Goal: Task Accomplishment & Management: Manage account settings

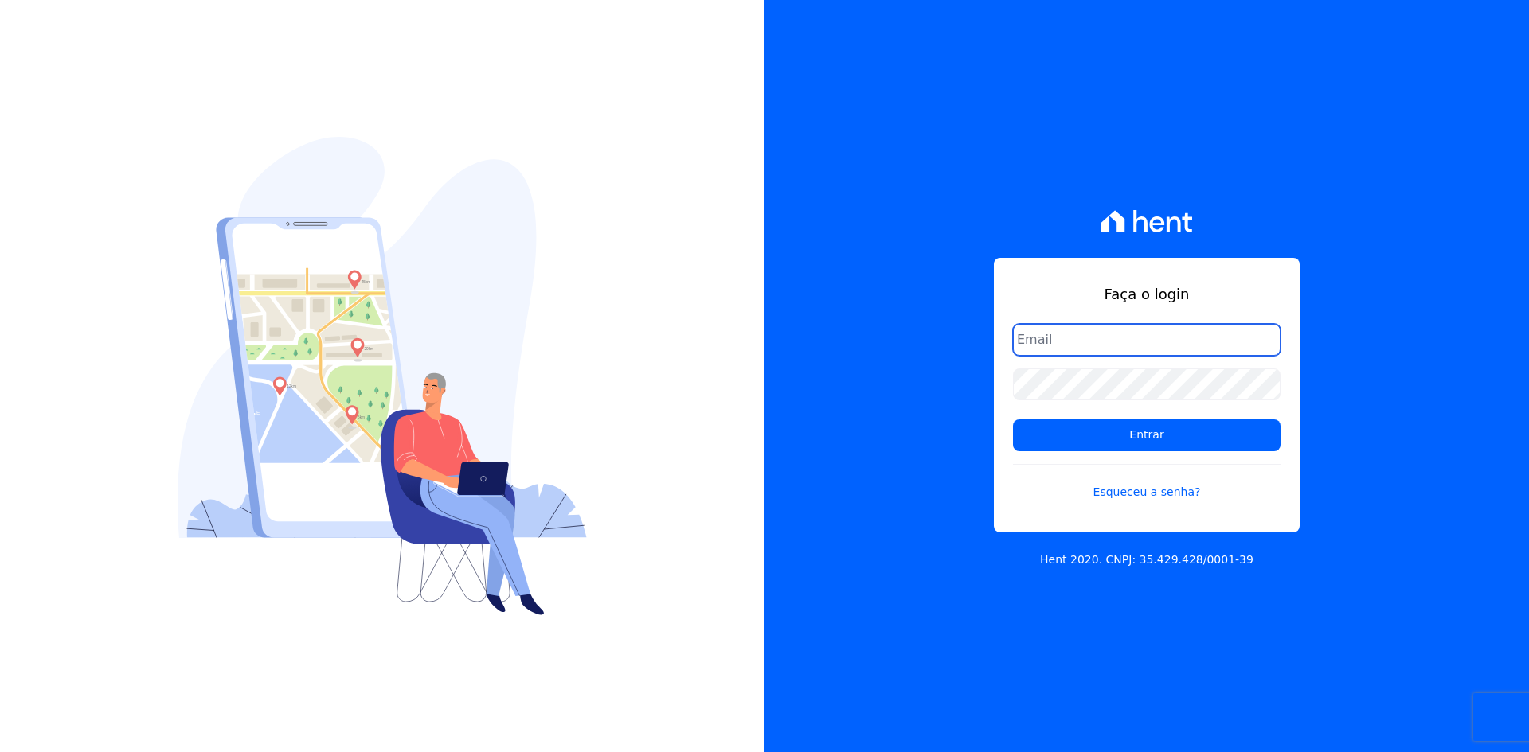
type input "[EMAIL_ADDRESS][DOMAIN_NAME]"
click at [1189, 451] on form "administracao@vilaurbe.com.br Entrar Esqueceu a senha?" at bounding box center [1147, 422] width 268 height 196
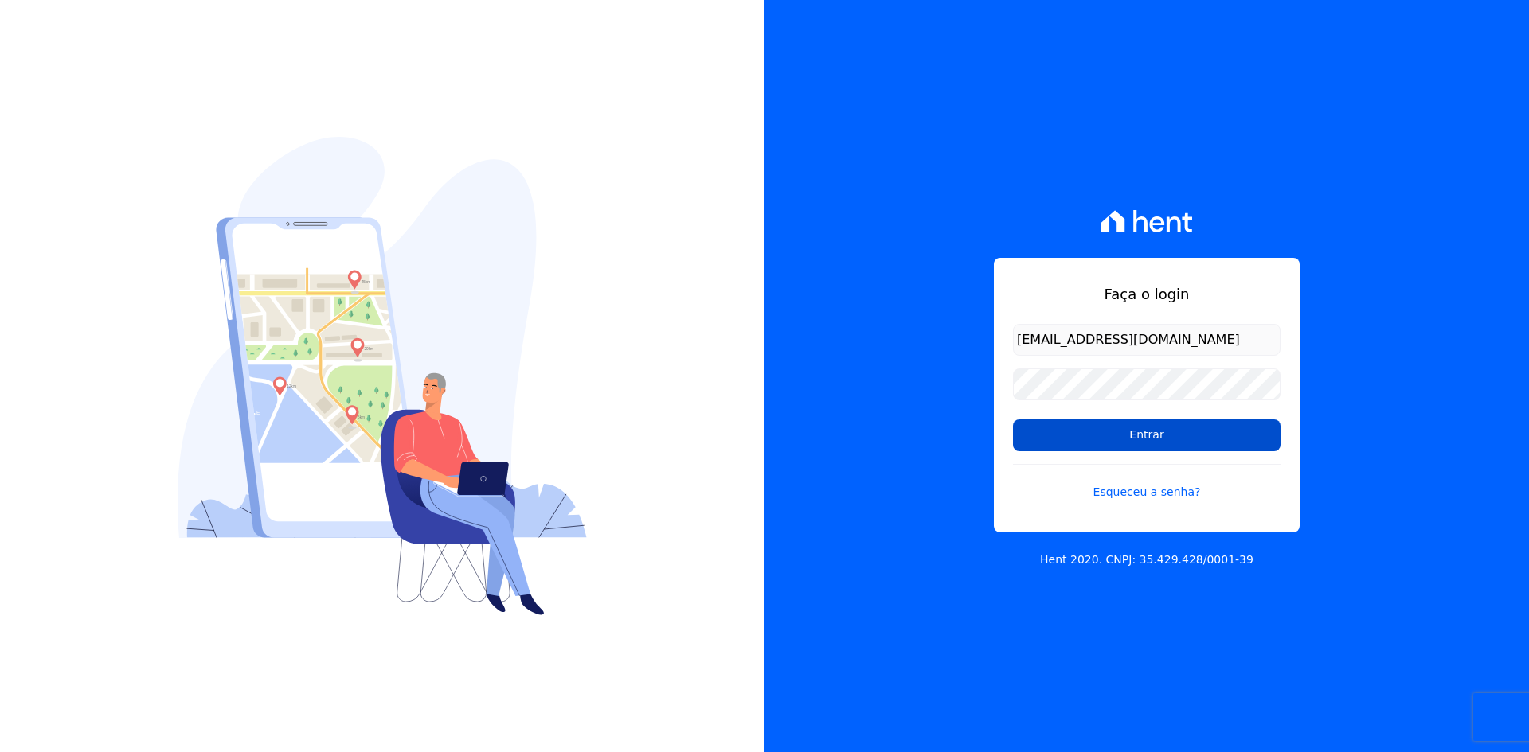
click at [1186, 447] on input "Entrar" at bounding box center [1147, 436] width 268 height 32
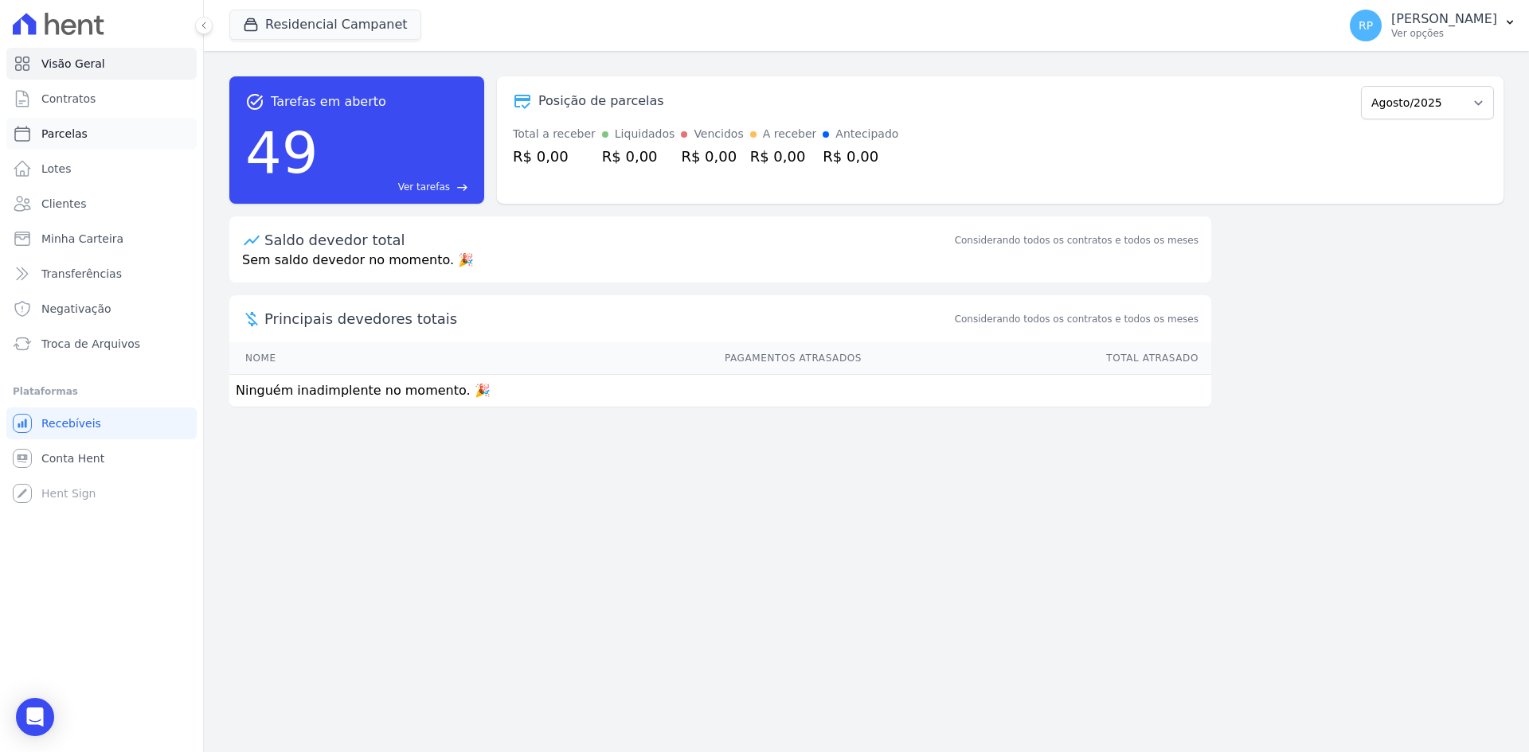
click at [73, 122] on link "Parcelas" at bounding box center [101, 134] width 190 height 32
select select
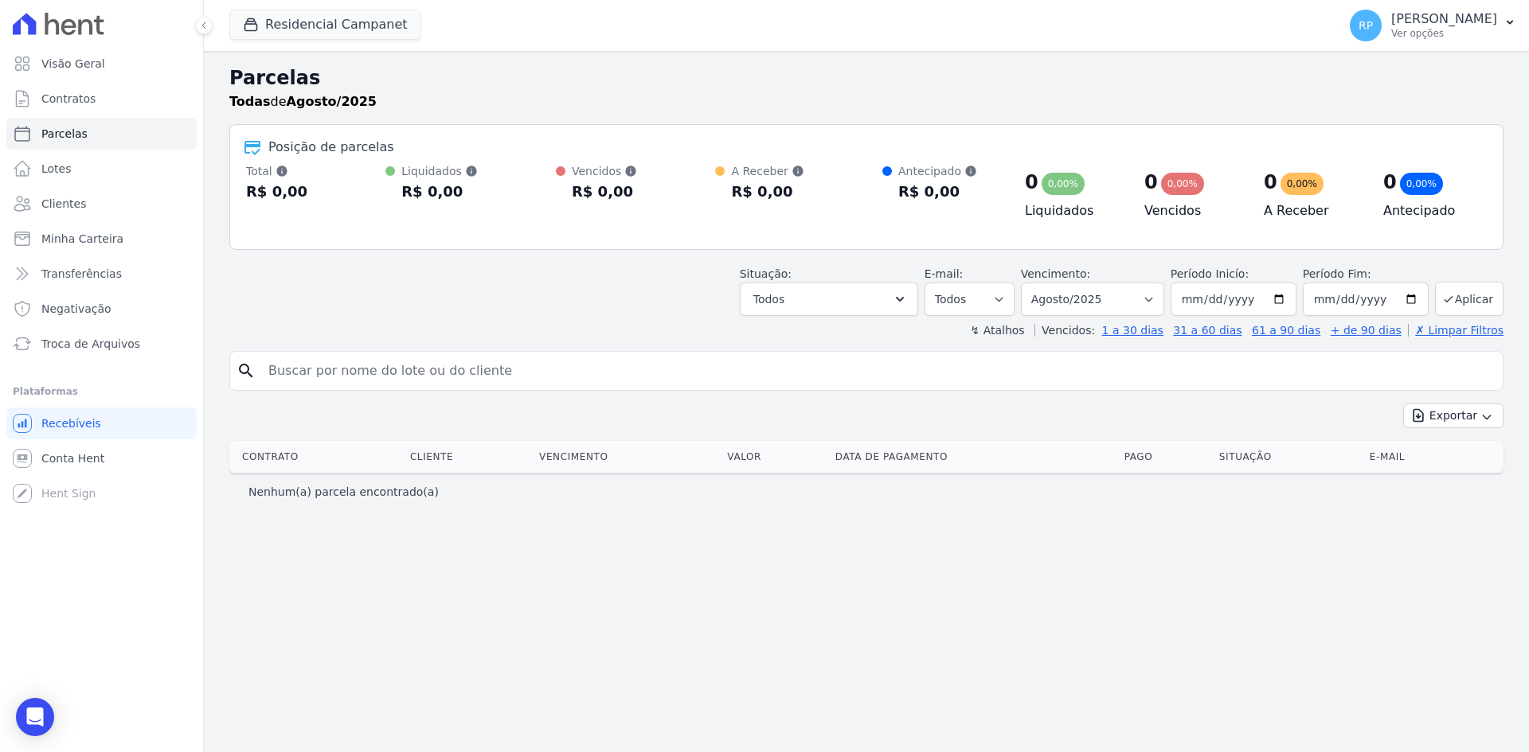
click at [276, 48] on div "Residencial Campanet Vilaurbe Formentor Rio Claro Empreendimentos Imobiliários …" at bounding box center [779, 25] width 1101 height 53
click at [295, 23] on button "Residencial Campanet" at bounding box center [325, 25] width 192 height 30
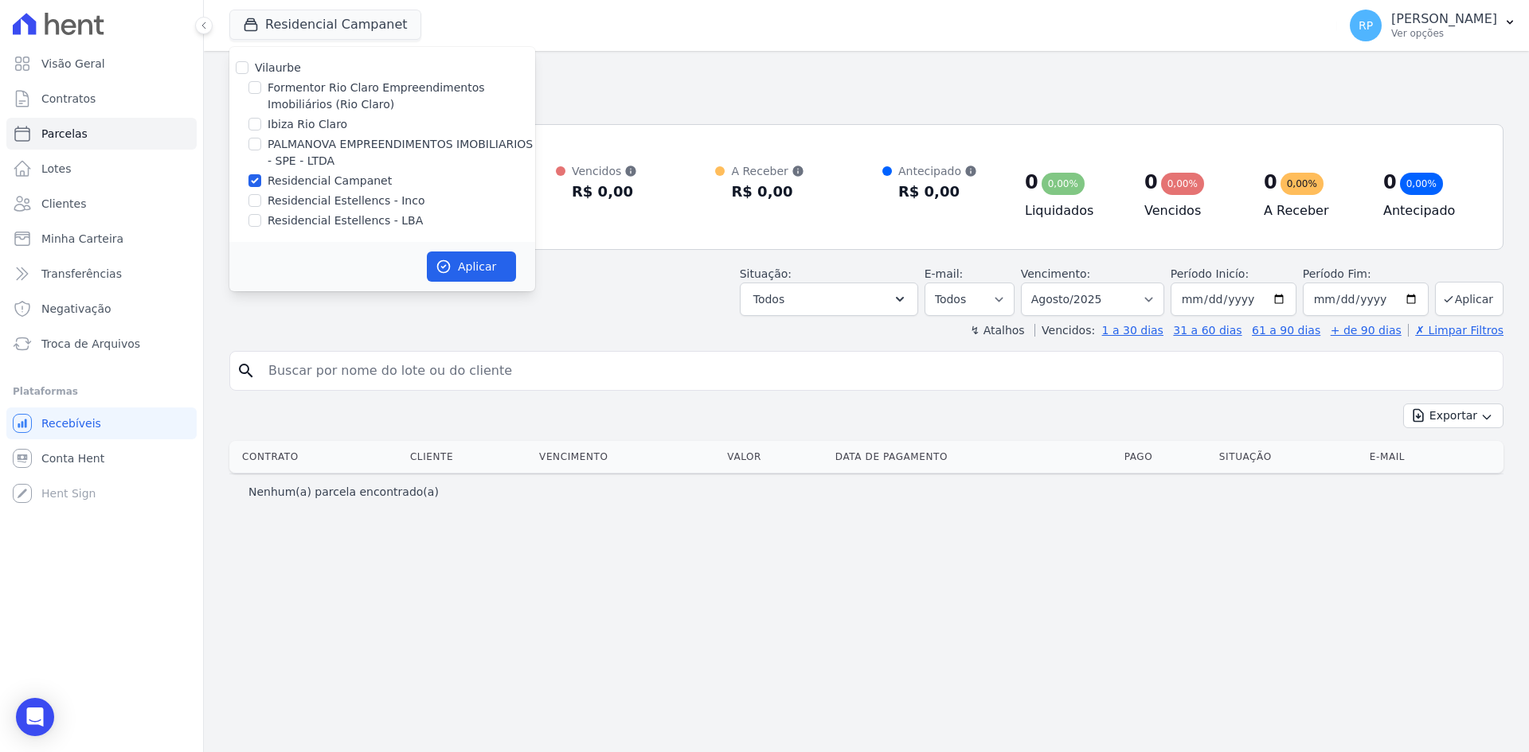
click at [308, 176] on label "Residencial Campanet" at bounding box center [330, 181] width 124 height 17
click at [261, 176] on input "Residencial Campanet" at bounding box center [254, 180] width 13 height 13
checkbox input "false"
click at [311, 90] on label "Formentor Rio Claro Empreendimentos Imobiliários (Rio Claro)" at bounding box center [402, 96] width 268 height 33
click at [261, 90] on input "Formentor Rio Claro Empreendimentos Imobiliários (Rio Claro)" at bounding box center [254, 87] width 13 height 13
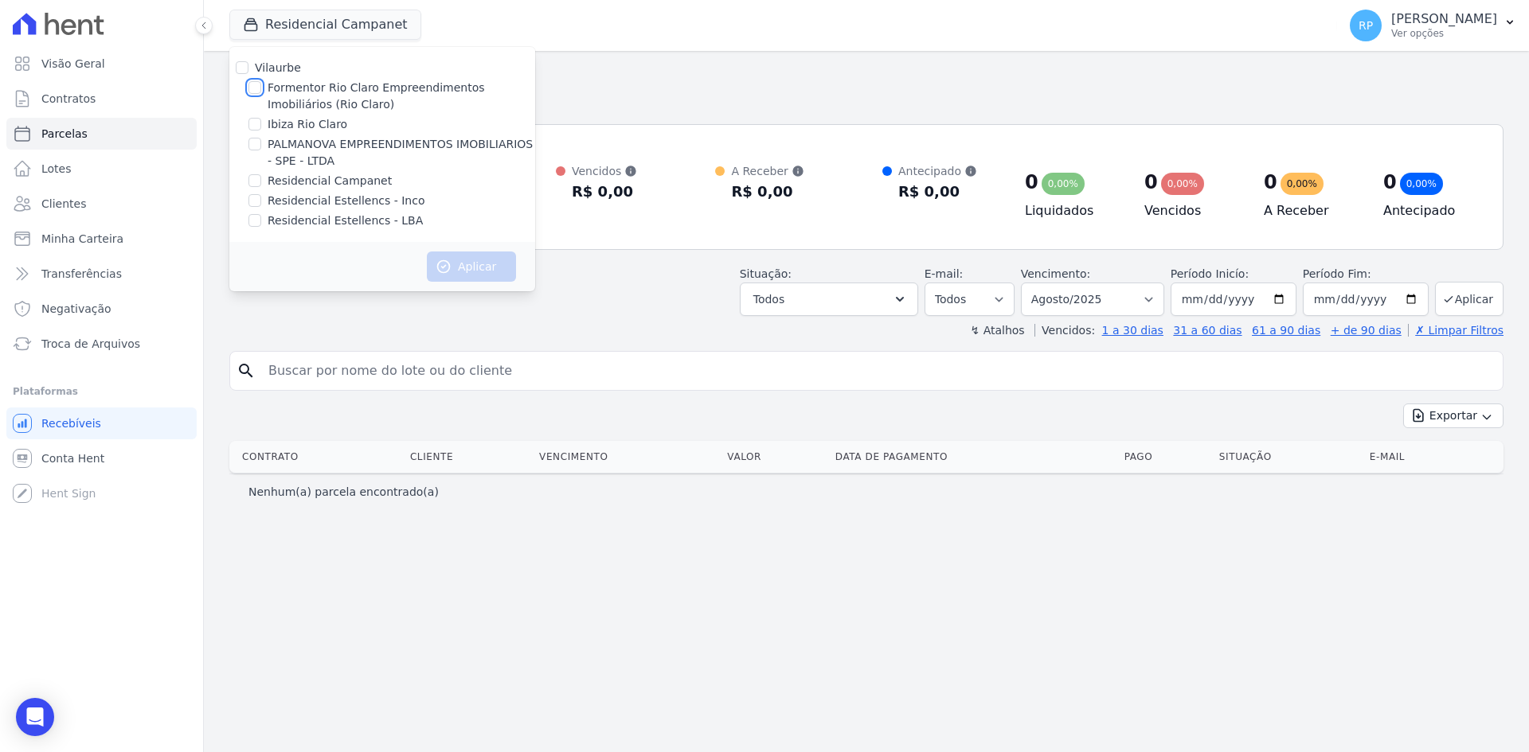
checkbox input "true"
click at [506, 271] on button "Aplicar" at bounding box center [471, 267] width 89 height 30
select select
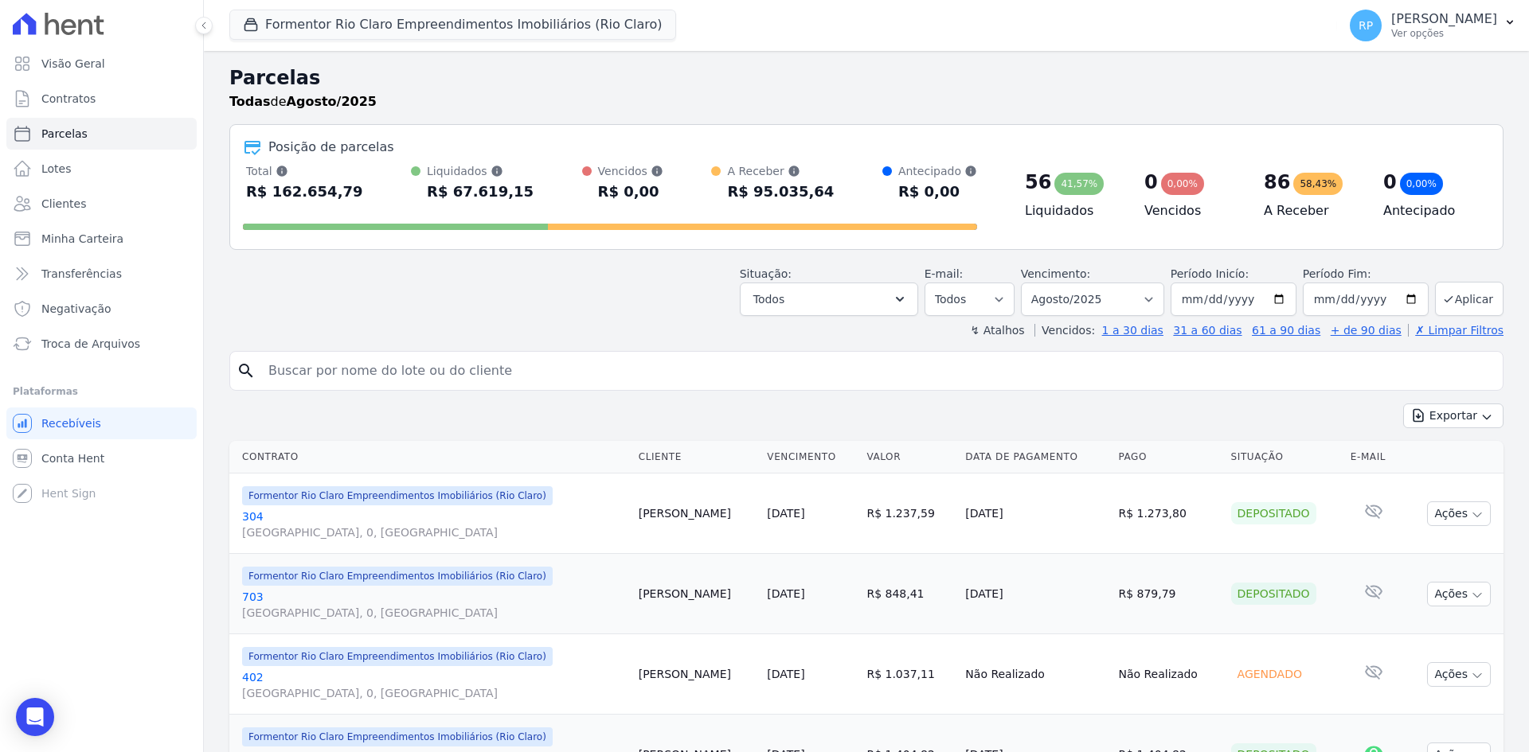
click at [408, 367] on input "search" at bounding box center [877, 371] width 1237 height 32
type input "dhara"
select select
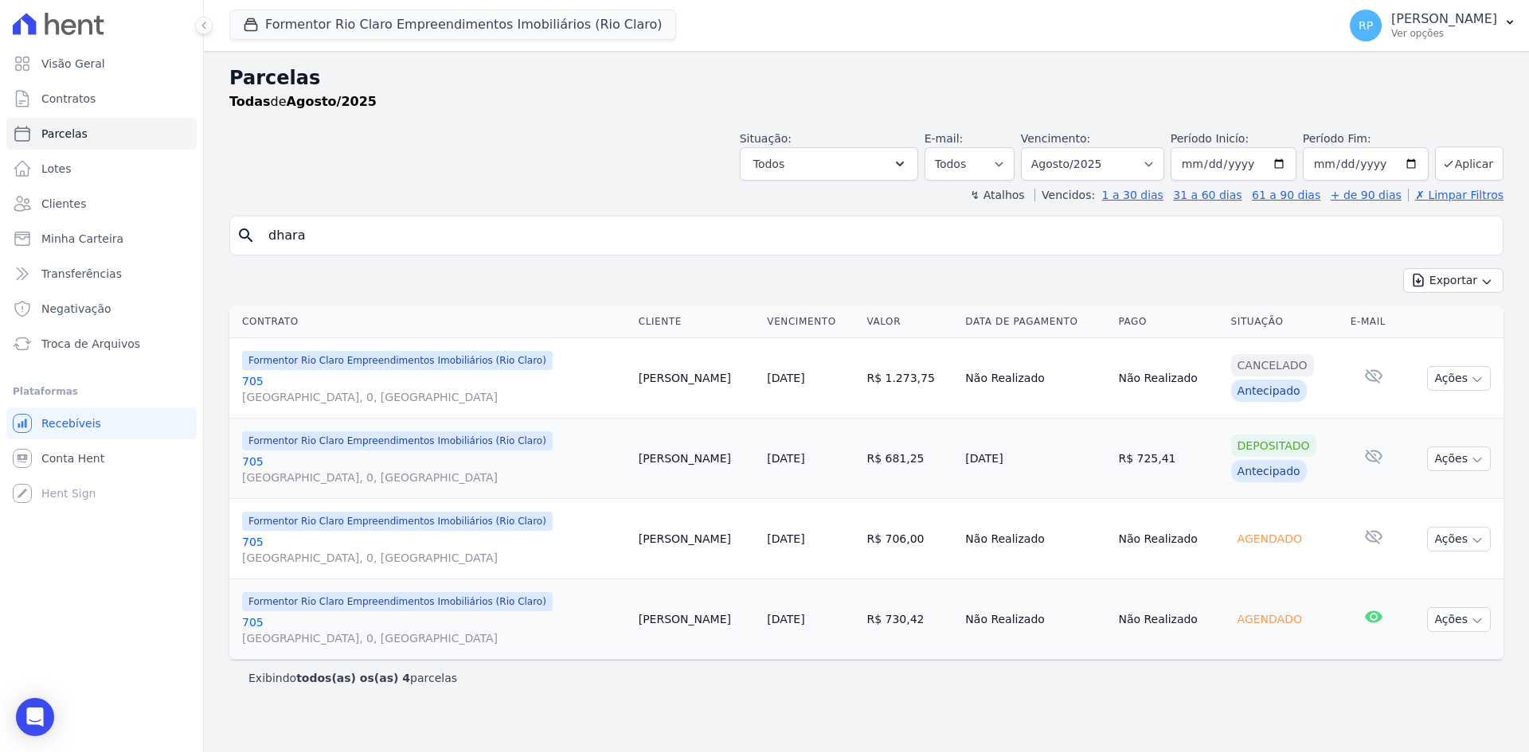
drag, startPoint x: 942, startPoint y: 461, endPoint x: 1017, endPoint y: 451, distance: 75.6
click at [1017, 451] on td "[DATE]" at bounding box center [1035, 459] width 153 height 80
click at [1164, 161] on select "Filtrar por período ──────── Todos os meses Junho/2024 Julho/2024 Agosto/2024 S…" at bounding box center [1092, 163] width 143 height 33
click at [1043, 147] on select "Filtrar por período ──────── Todos os meses Junho/2024 Julho/2024 Agosto/2024 S…" at bounding box center [1092, 163] width 143 height 33
select select "all"
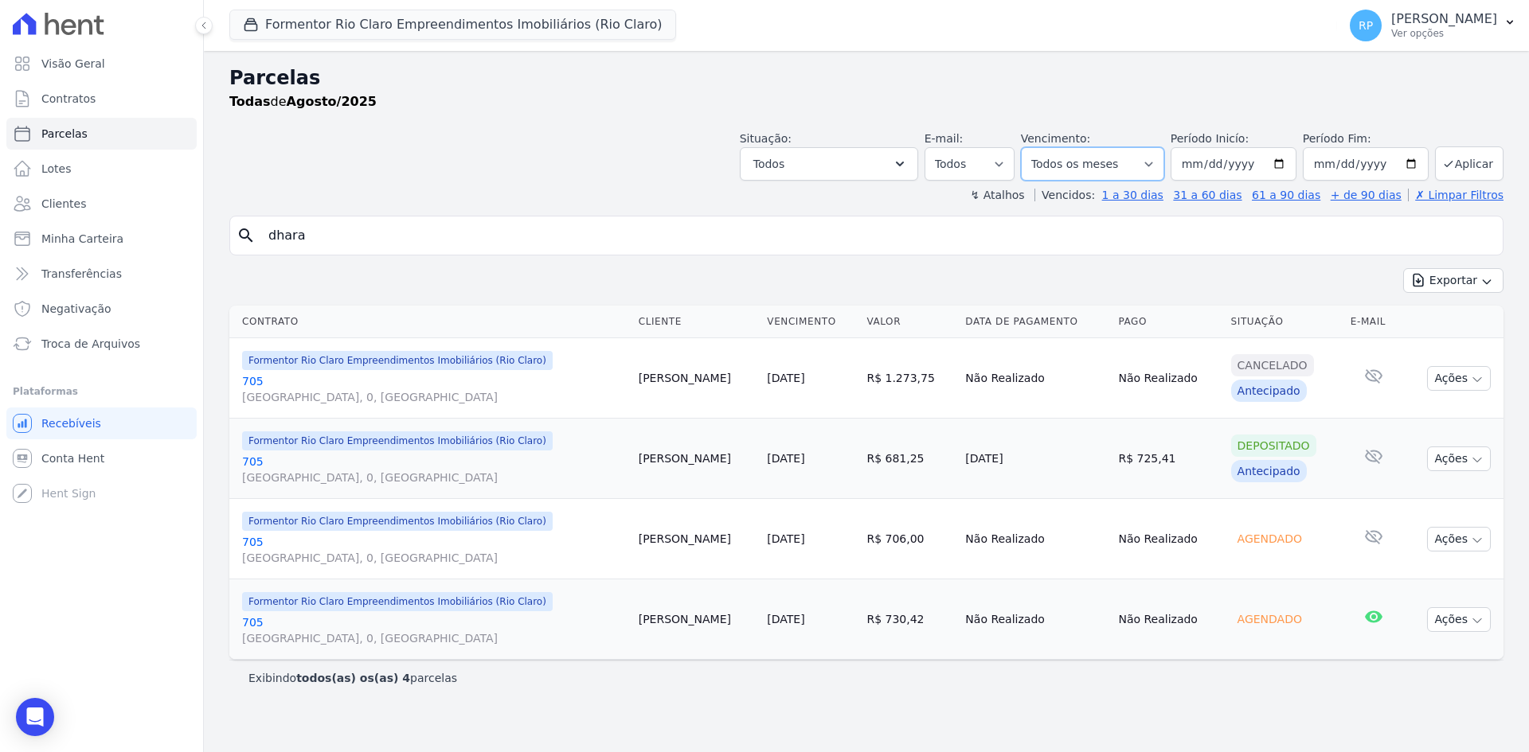
click at [1043, 147] on select "Filtrar por período ──────── Todos os meses Junho/2024 Julho/2024 Agosto/2024 S…" at bounding box center [1092, 163] width 143 height 33
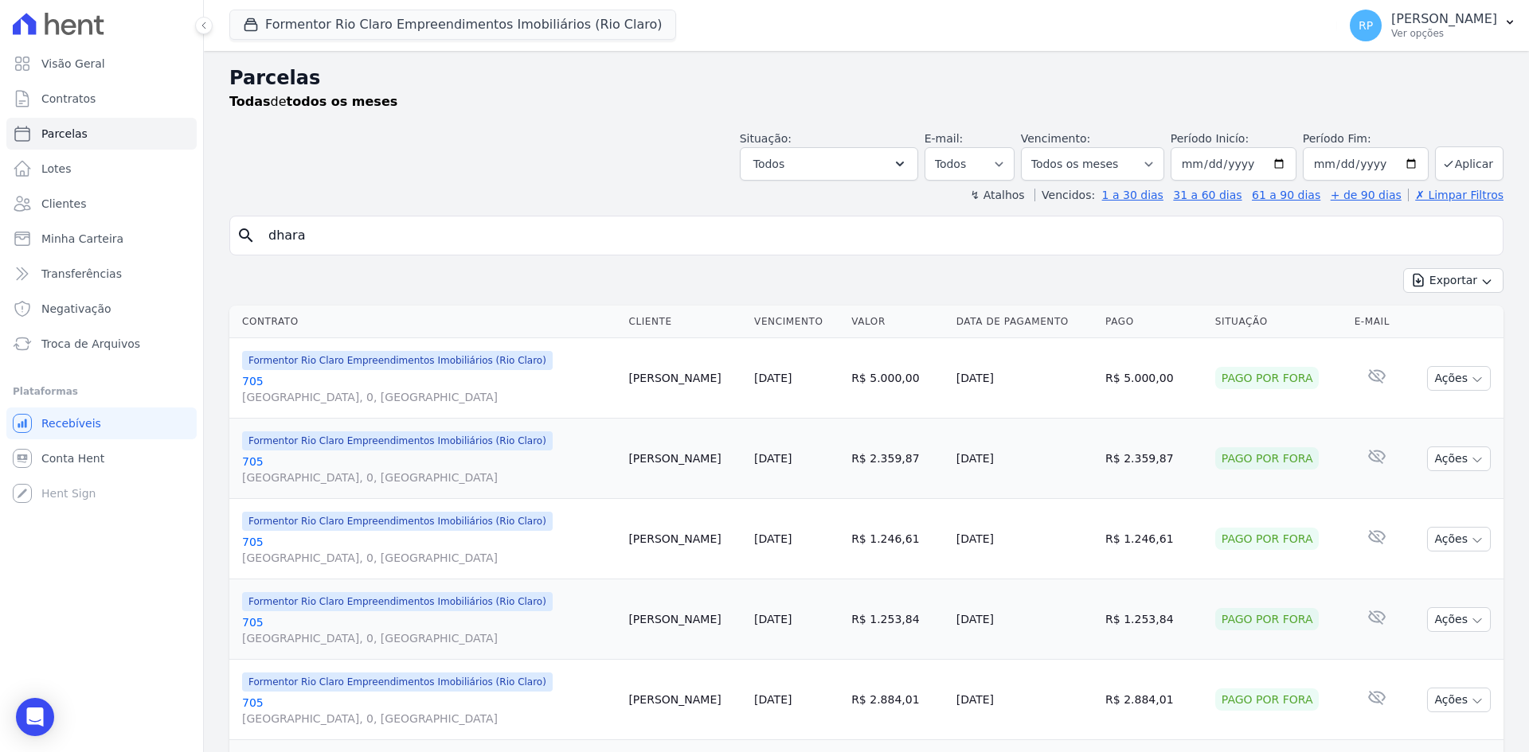
select select
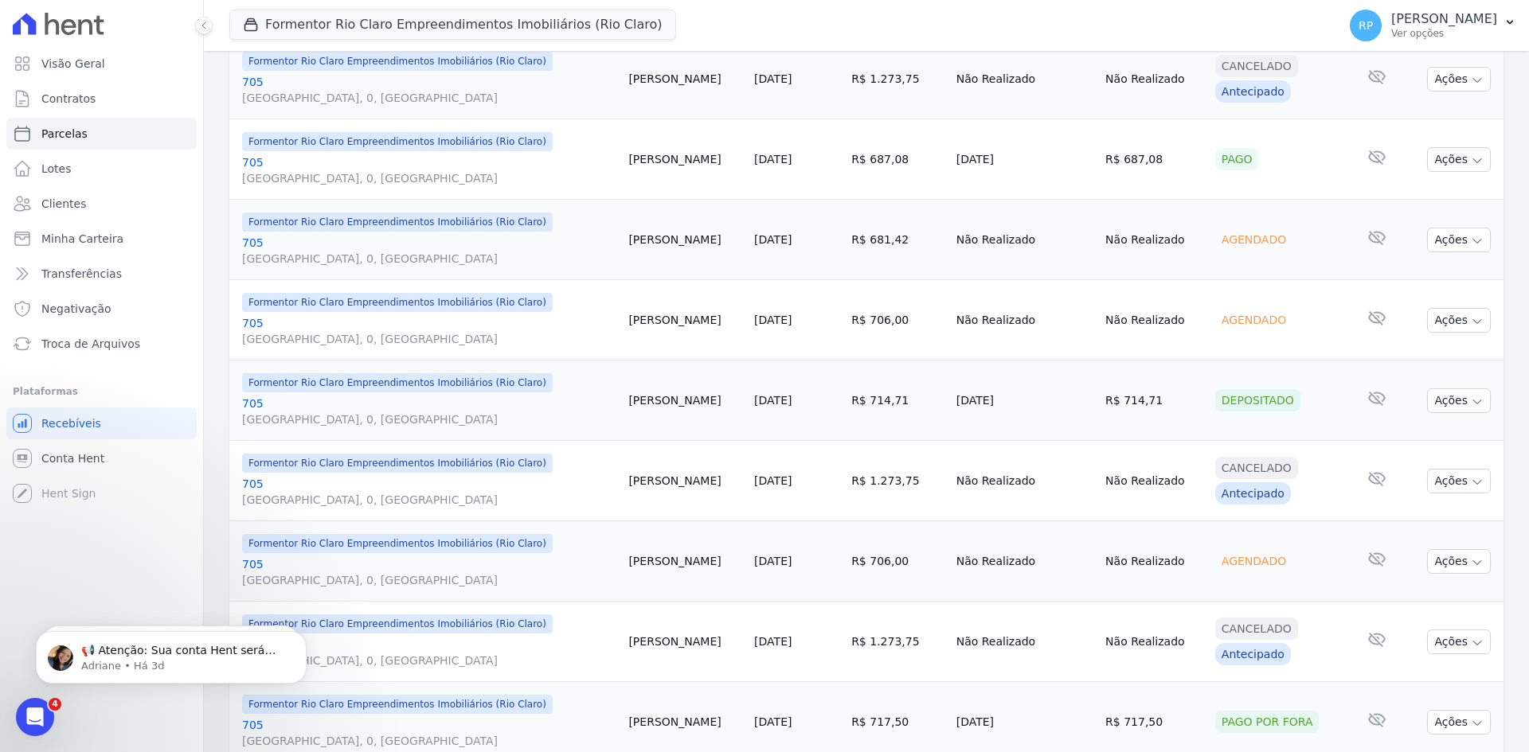
scroll to position [1666, 0]
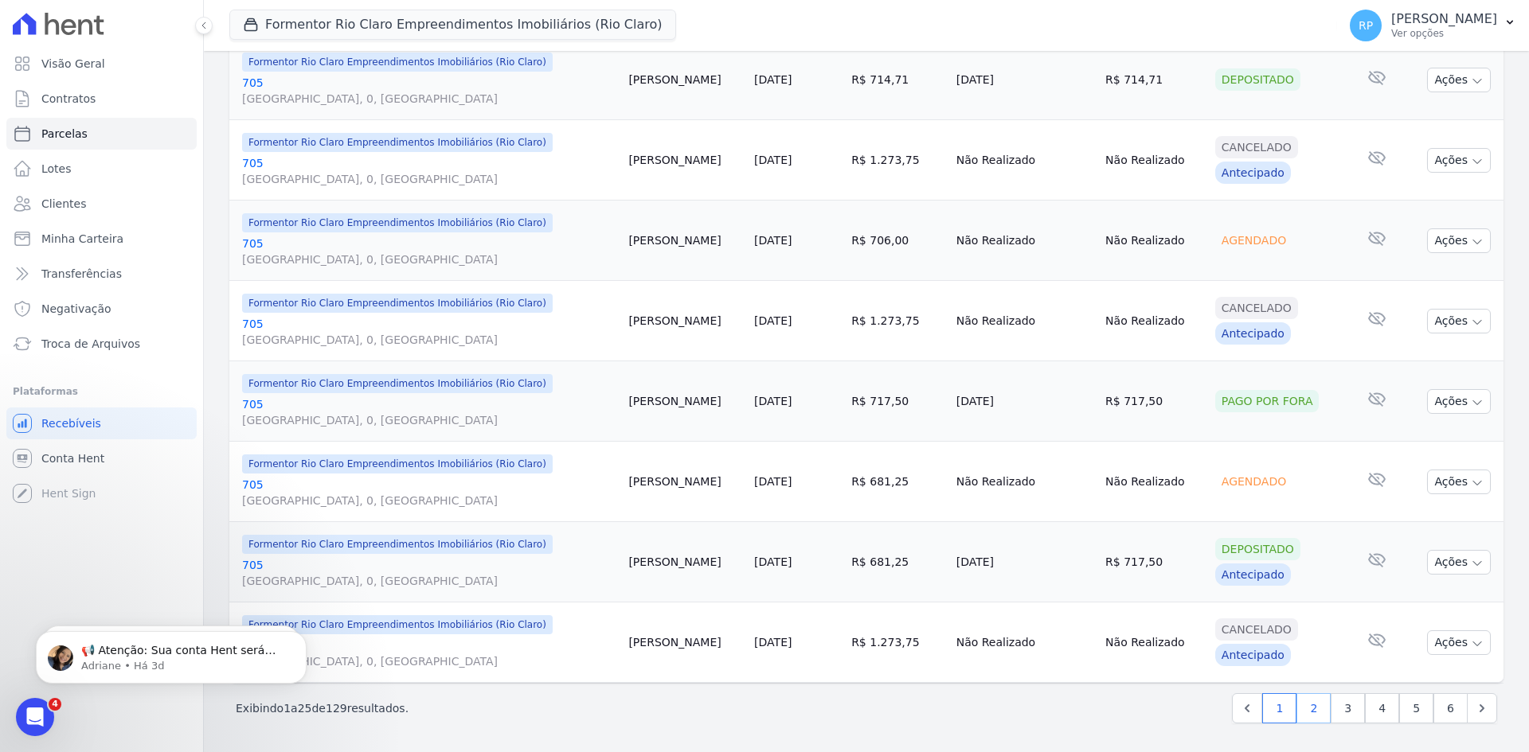
click at [1310, 709] on link "2" at bounding box center [1313, 708] width 34 height 30
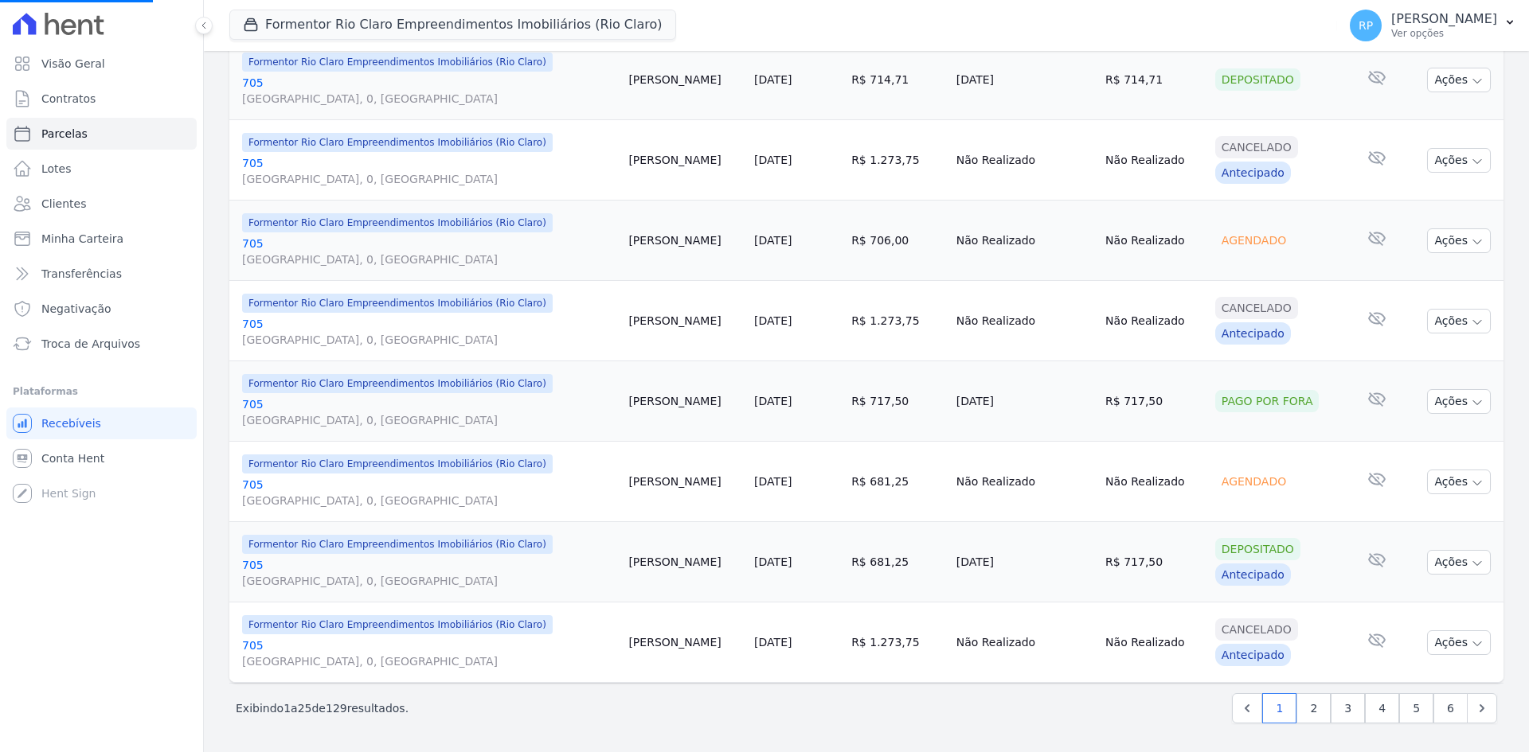
select select
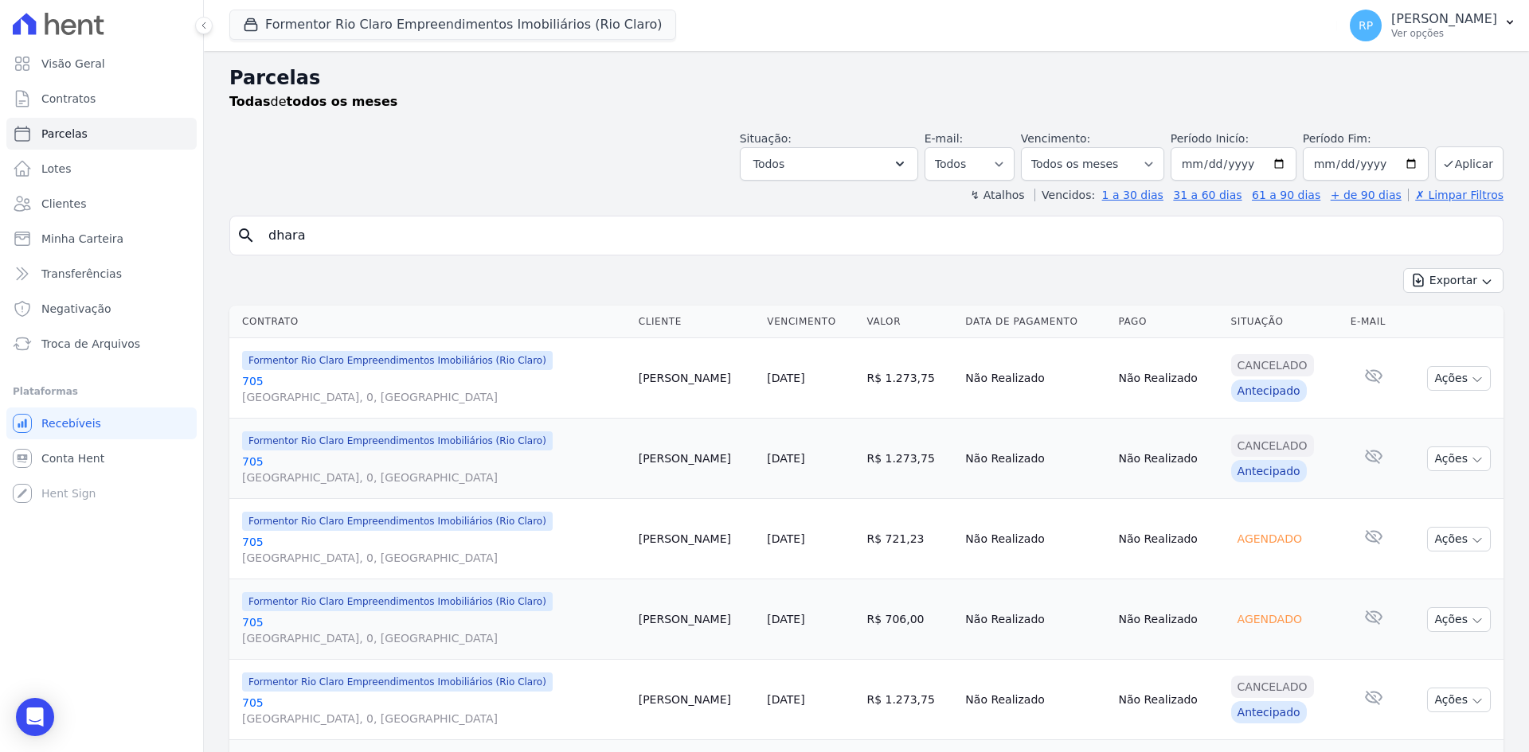
drag, startPoint x: 730, startPoint y: 456, endPoint x: 1003, endPoint y: 470, distance: 273.4
click at [1003, 470] on tr "Formentor Rio Claro Empreendimentos Imobiliários (Rio Claro) [STREET_ADDRESS], …" at bounding box center [866, 459] width 1274 height 80
click at [1049, 490] on td "Não Realizado" at bounding box center [1035, 459] width 153 height 80
drag, startPoint x: 736, startPoint y: 469, endPoint x: 877, endPoint y: 475, distance: 141.9
click at [877, 475] on tr "Formentor Rio Claro Empreendimentos Imobiliários (Rio Claro) [STREET_ADDRESS], …" at bounding box center [866, 459] width 1274 height 80
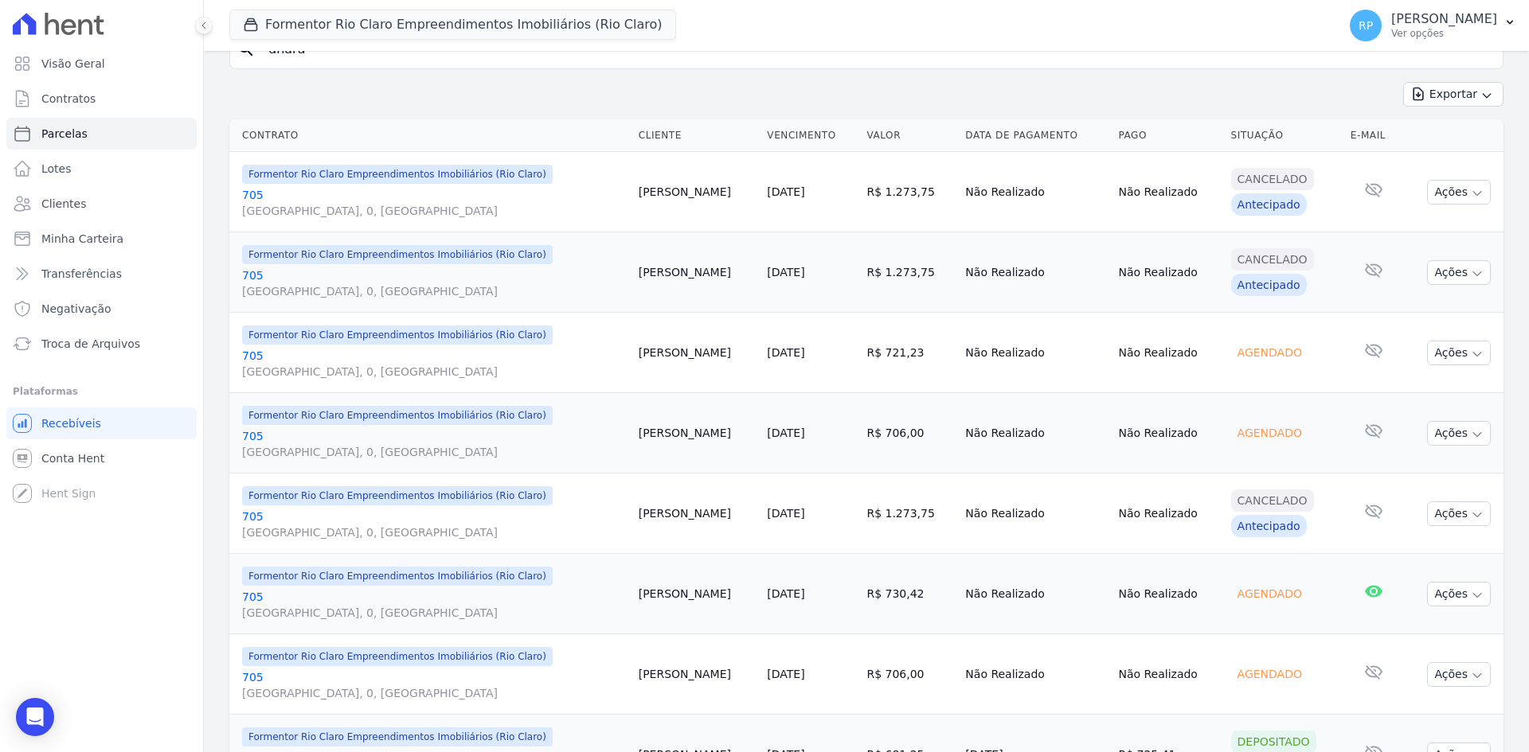
scroll to position [239, 0]
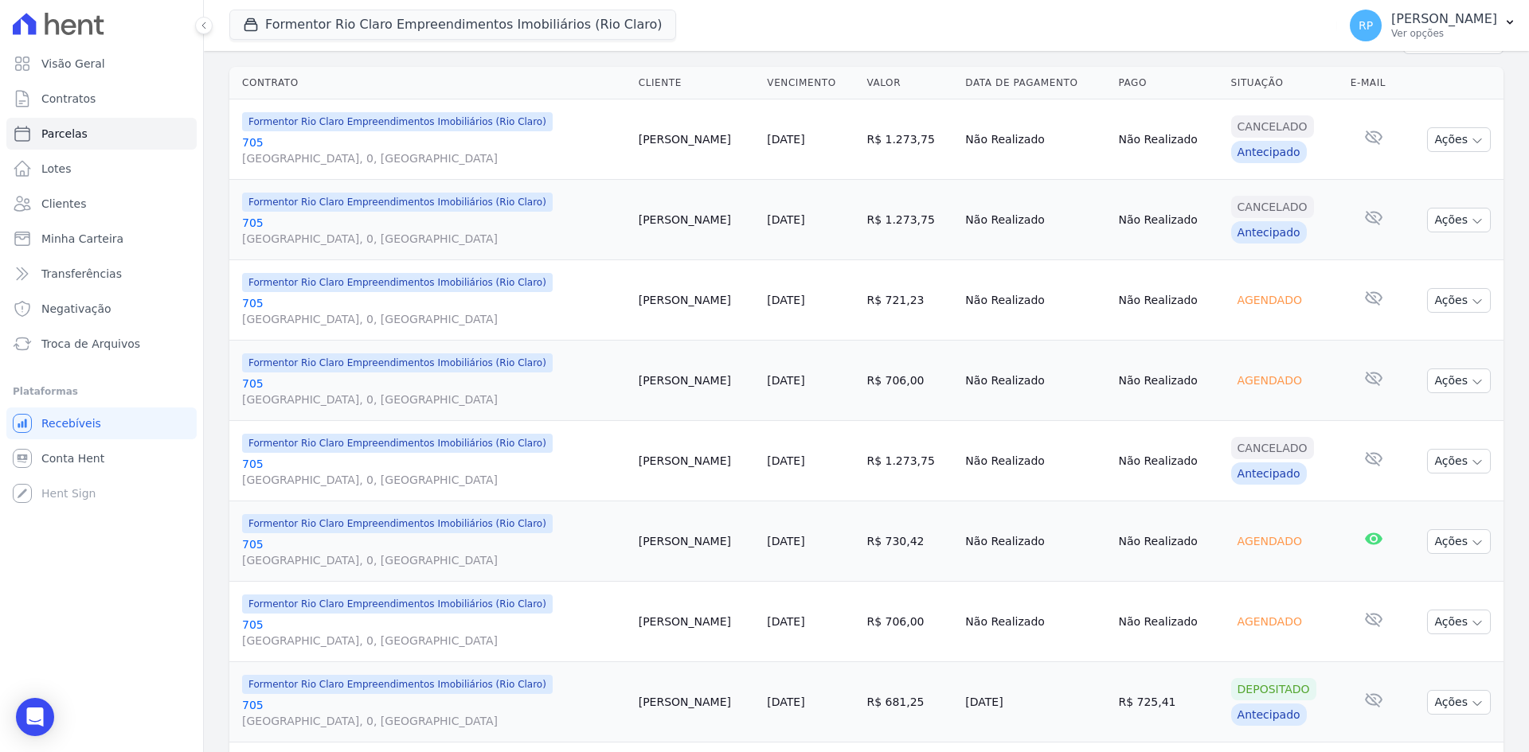
click at [860, 254] on td "R$ 1.273,75" at bounding box center [909, 220] width 99 height 80
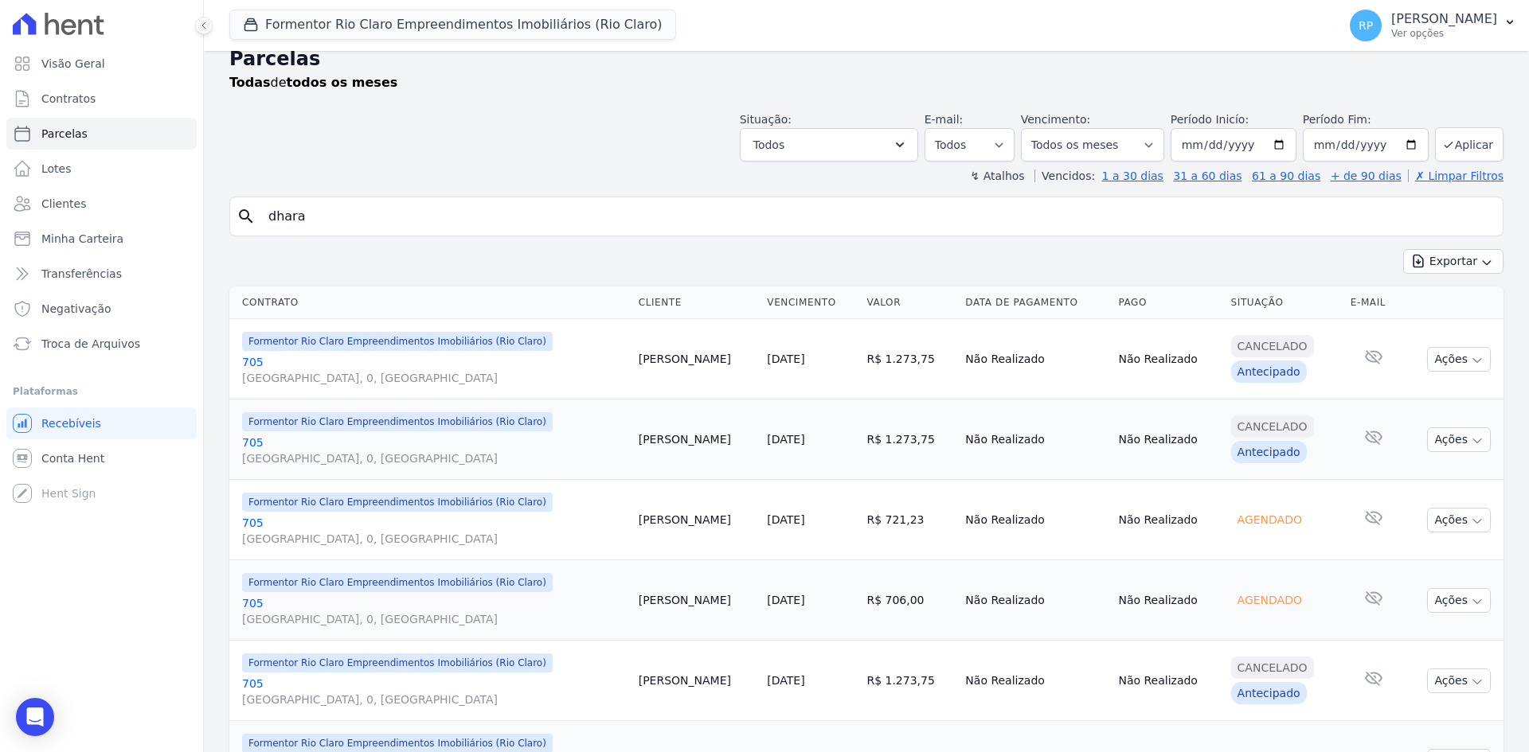
scroll to position [0, 0]
